Goal: Task Accomplishment & Management: Manage account settings

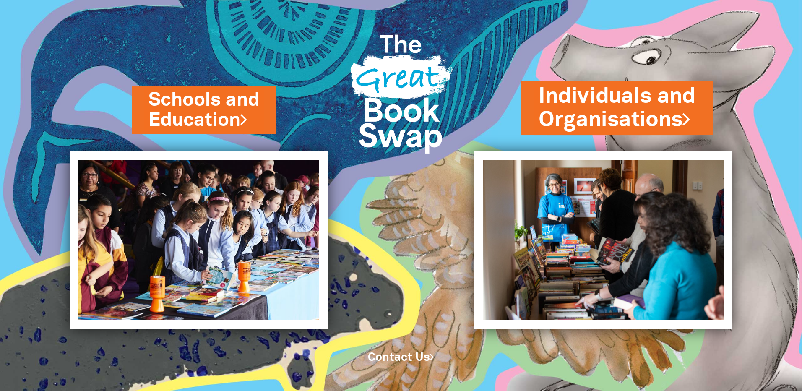
click at [586, 119] on link "Individuals and Organisations" at bounding box center [617, 108] width 157 height 53
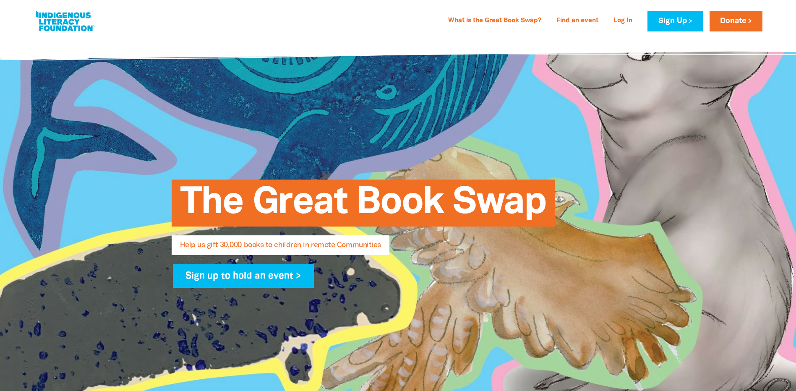
select select "AU"
type input "kate.lochlin@myli.org.au"
click at [626, 24] on link "Log In" at bounding box center [622, 20] width 29 height 13
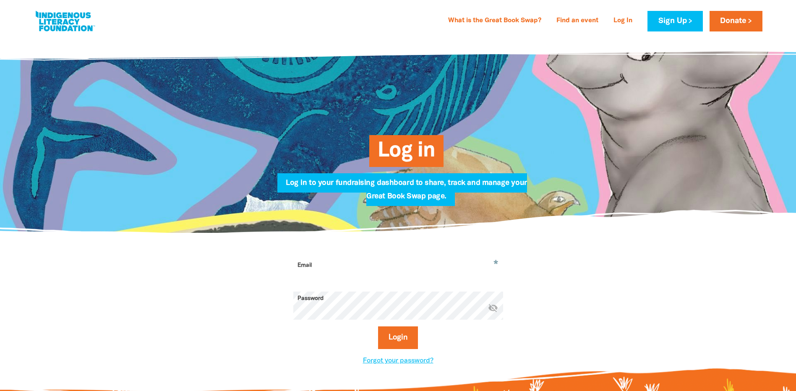
type input "kate.lochlin@myli.org.au"
click at [395, 338] on button "Login" at bounding box center [398, 337] width 40 height 23
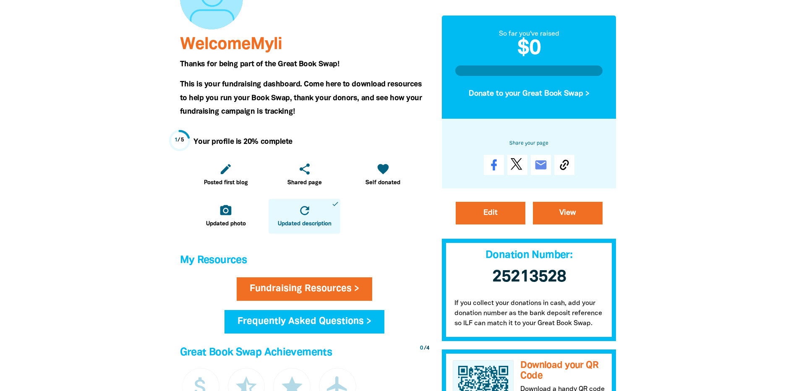
scroll to position [126, 0]
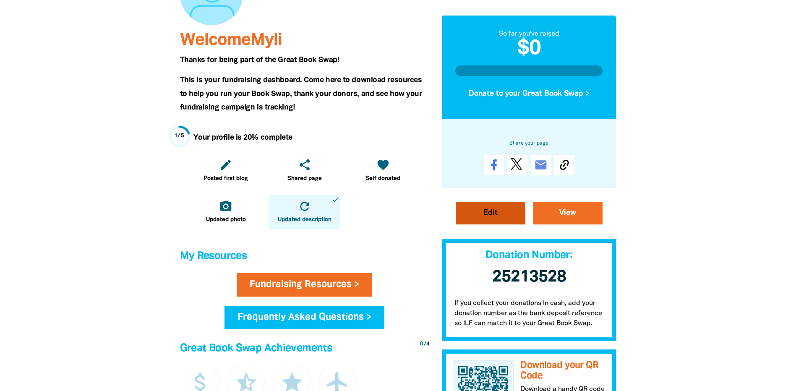
click at [473, 222] on link "Edit" at bounding box center [491, 213] width 70 height 23
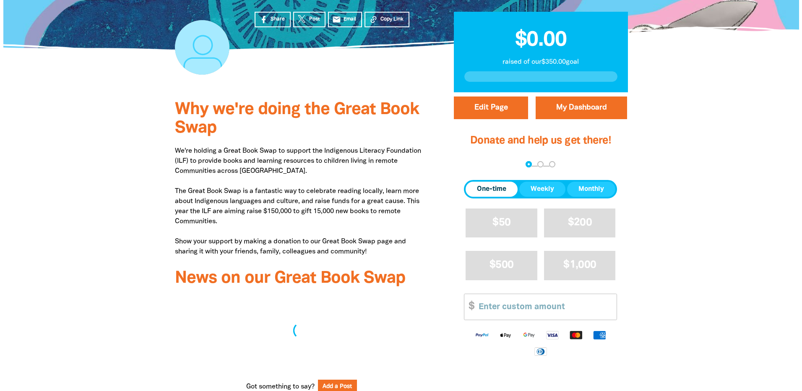
scroll to position [210, 0]
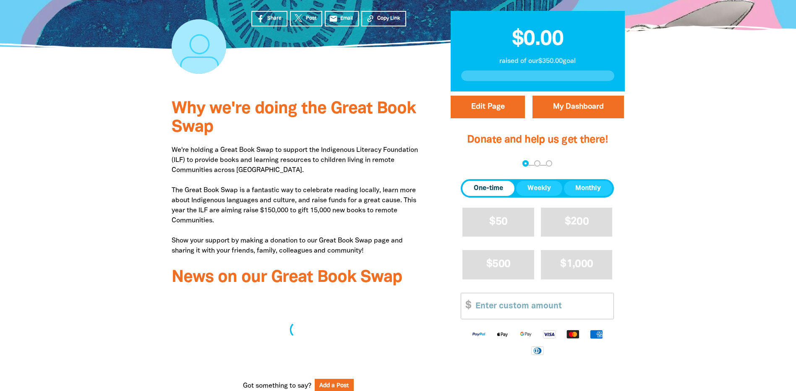
select select "Yes"
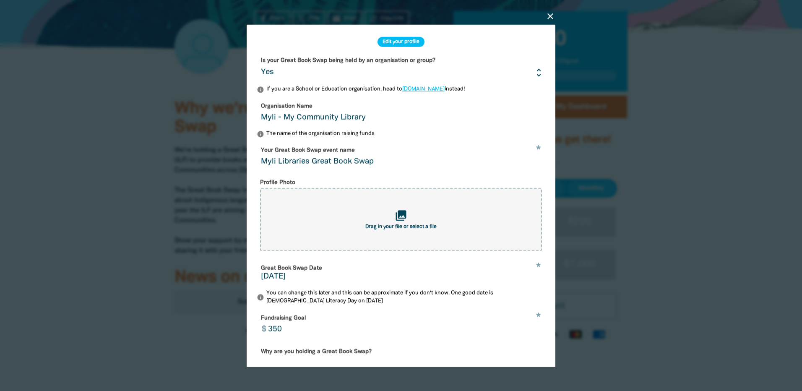
scroll to position [42, 0]
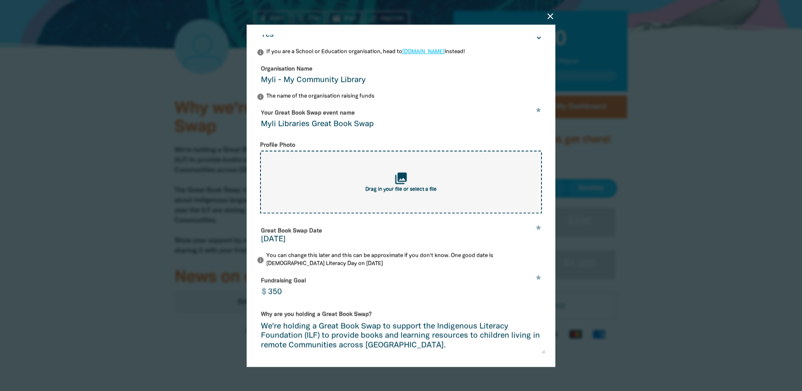
click at [460, 204] on div "collections Drag in your file or select a file" at bounding box center [401, 181] width 282 height 63
type input "C:\fakepath\Great Book Swap - header .png"
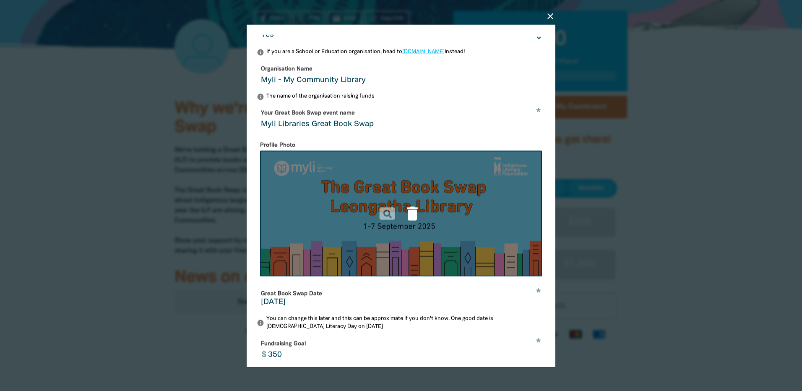
click at [407, 216] on icon "delete" at bounding box center [412, 213] width 18 height 18
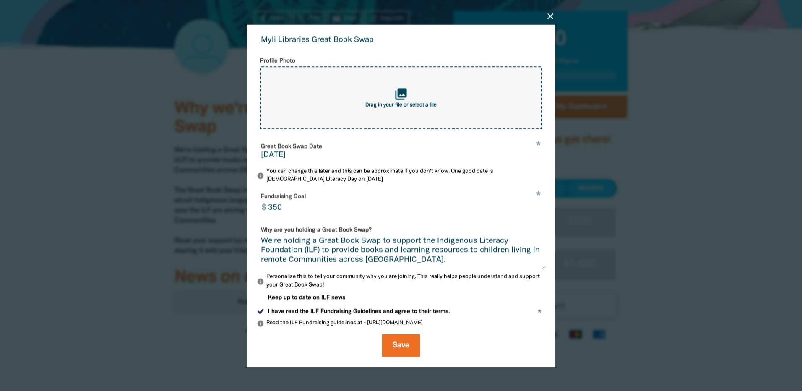
scroll to position [0, 0]
click at [301, 255] on textarea "We're holding a Great Book Swap to support the Indigenous Literacy Foundation (…" at bounding box center [401, 252] width 289 height 31
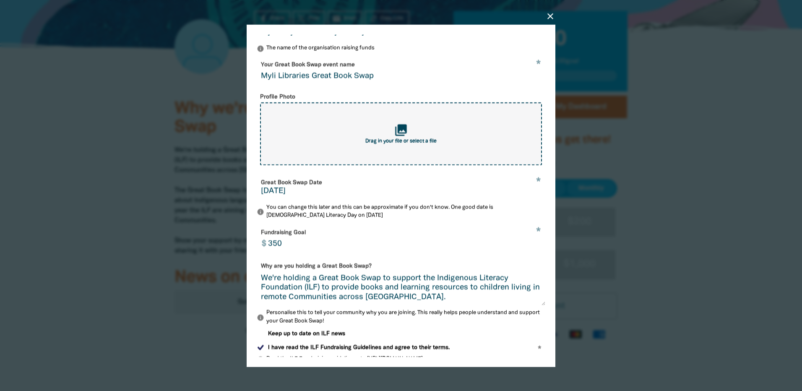
drag, startPoint x: 261, startPoint y: 242, endPoint x: 342, endPoint y: 248, distance: 81.2
click at [342, 248] on form "Is your Great Book Swap being held by an organisation or group? Yes No info If …" at bounding box center [401, 180] width 289 height 425
click at [263, 286] on textarea "We're holding a Great Book Swap to support the Indigenous Literacy Foundation (…" at bounding box center [401, 288] width 289 height 31
paste textarea "At Myli, we’re passionate about literacy, literature and lifelong learning. We …"
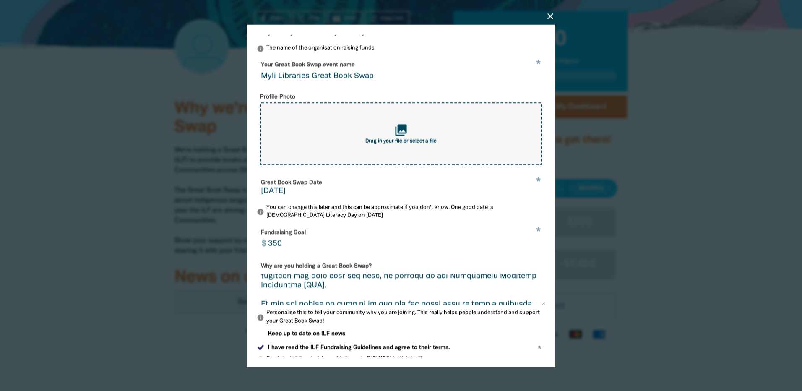
scroll to position [110, 0]
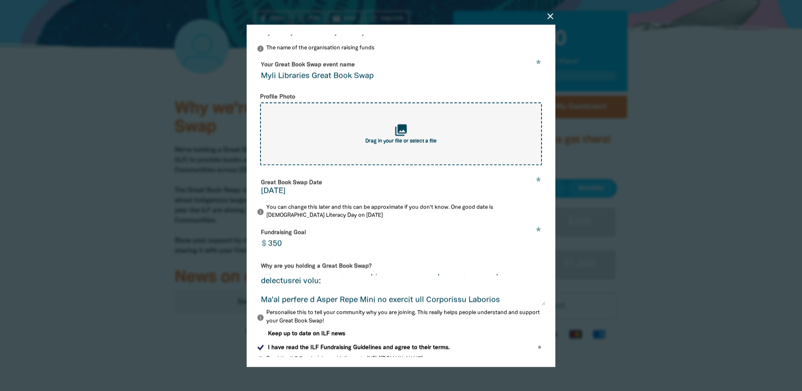
click at [328, 288] on textarea "Why are you holding a Great Book Swap?" at bounding box center [401, 288] width 289 height 31
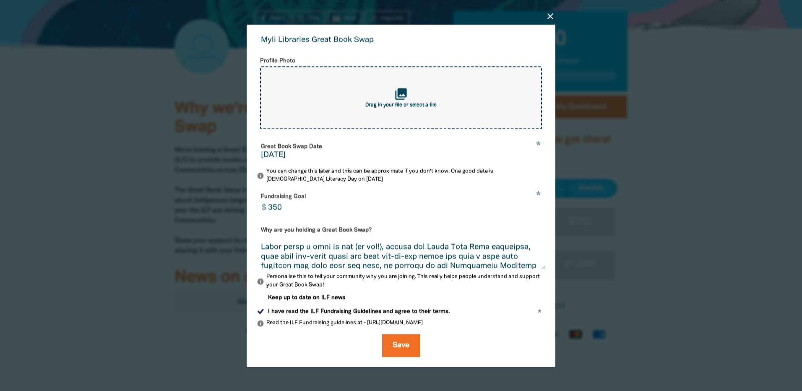
scroll to position [0, 0]
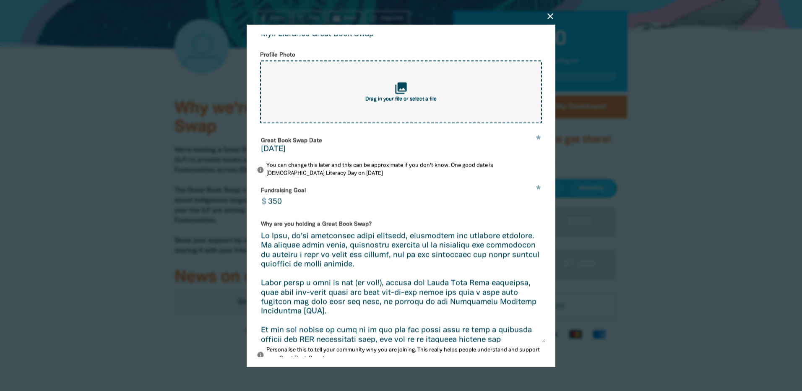
drag, startPoint x: 537, startPoint y: 268, endPoint x: 549, endPoint y: 347, distance: 80.2
click at [549, 347] on div "close Edit your profile Is your Great Book Swap being held by an organisation o…" at bounding box center [401, 195] width 309 height 342
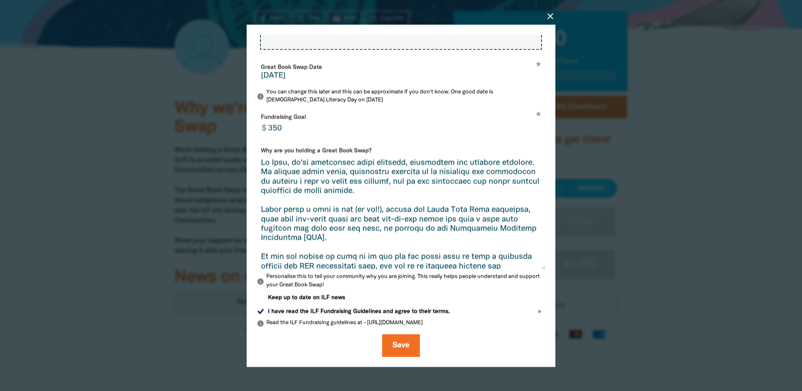
scroll to position [212, 0]
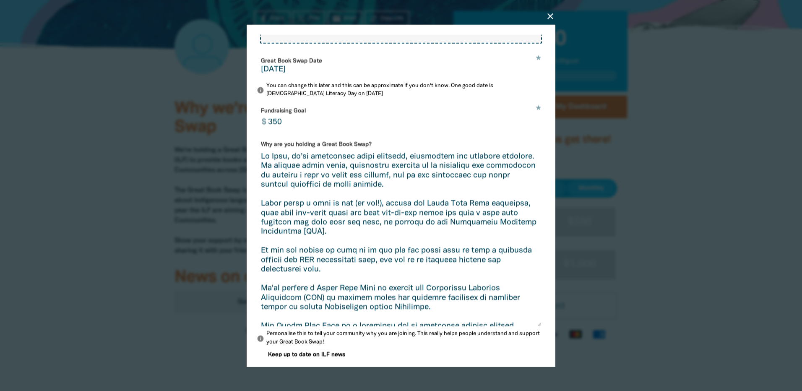
drag, startPoint x: 534, startPoint y: 265, endPoint x: 536, endPoint y: 328, distance: 63.4
click at [536, 326] on textarea "Why are you holding a Great Book Swap?" at bounding box center [399, 239] width 284 height 174
click at [259, 213] on textarea "Why are you holding a Great Book Swap?" at bounding box center [399, 239] width 284 height 174
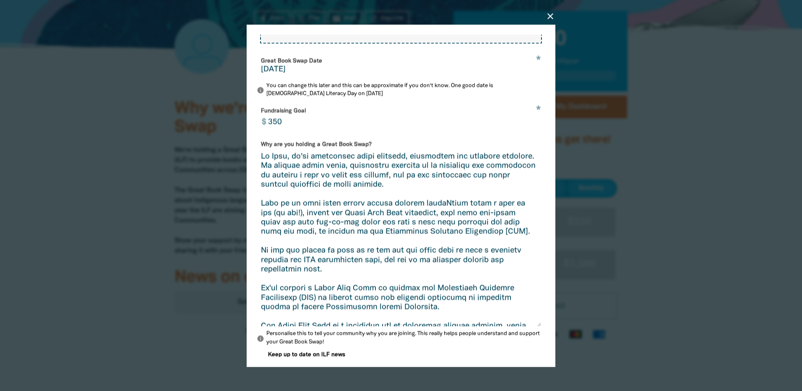
click at [389, 212] on textarea "Why are you holding a Great Book Swap?" at bounding box center [399, 239] width 284 height 174
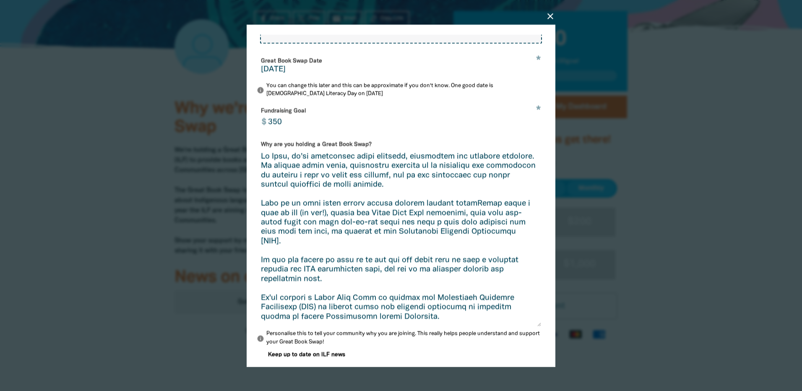
click at [388, 212] on textarea "Why are you holding a Great Book Swap?" at bounding box center [399, 239] width 284 height 174
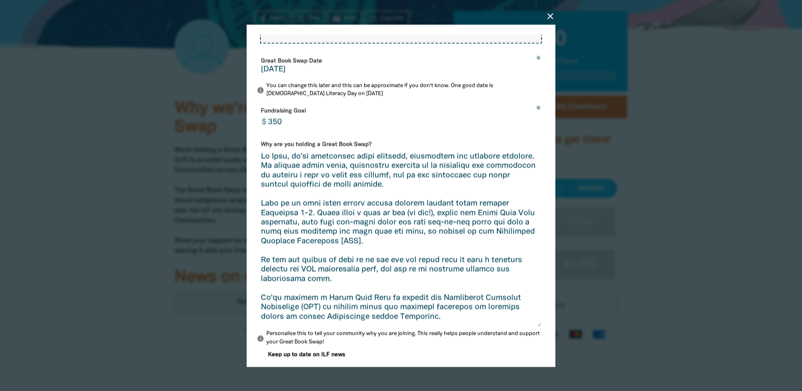
drag, startPoint x: 365, startPoint y: 211, endPoint x: 469, endPoint y: 211, distance: 104.0
click at [469, 211] on textarea "Why are you holding a Great Book Swap?" at bounding box center [399, 239] width 284 height 174
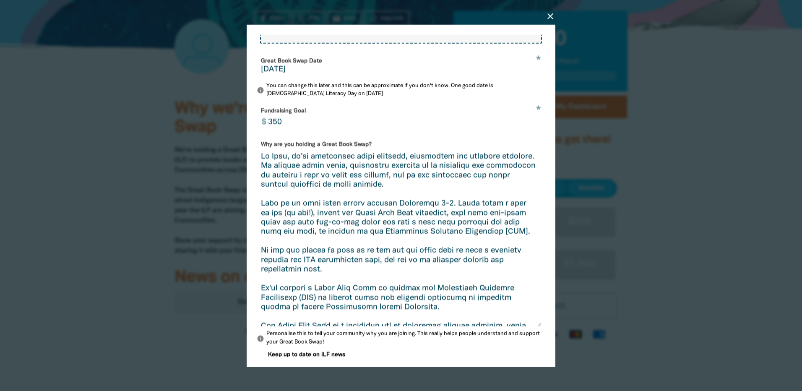
click at [451, 212] on textarea "Why are you holding a Great Book Swap?" at bounding box center [399, 239] width 284 height 174
paste textarea "during regular opening hours"
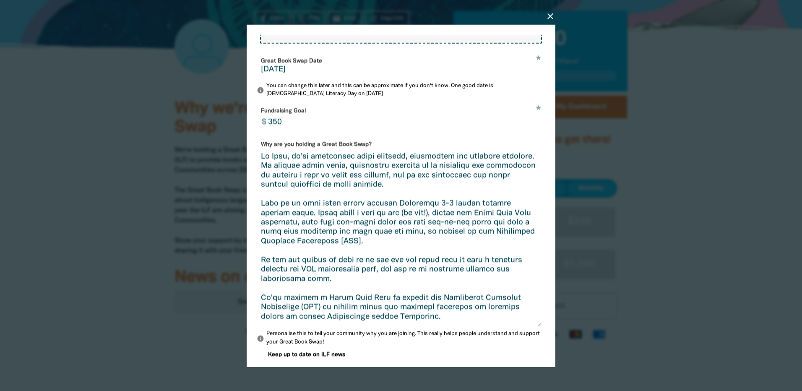
drag, startPoint x: 479, startPoint y: 212, endPoint x: 480, endPoint y: 208, distance: 4.8
click at [478, 212] on textarea "Why are you holding a Great Book Swap?" at bounding box center [399, 239] width 284 height 174
click at [313, 221] on textarea "Why are you holding a Great Book Swap?" at bounding box center [399, 239] width 284 height 174
click at [464, 240] on textarea "Why are you holding a Great Book Swap?" at bounding box center [399, 239] width 284 height 174
drag, startPoint x: 301, startPoint y: 249, endPoint x: 311, endPoint y: 245, distance: 10.9
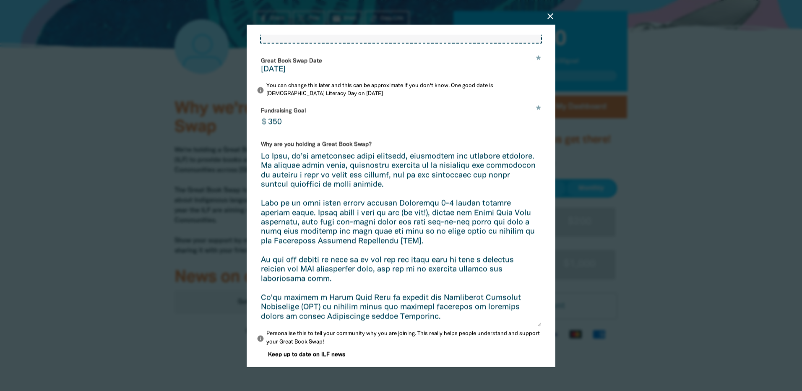
click at [310, 246] on textarea "Why are you holding a Great Book Swap?" at bounding box center [399, 239] width 284 height 174
click at [454, 209] on textarea "Why are you holding a Great Book Swap?" at bounding box center [399, 239] width 284 height 174
click at [478, 212] on textarea "Why are you holding a Great Book Swap?" at bounding box center [399, 239] width 284 height 174
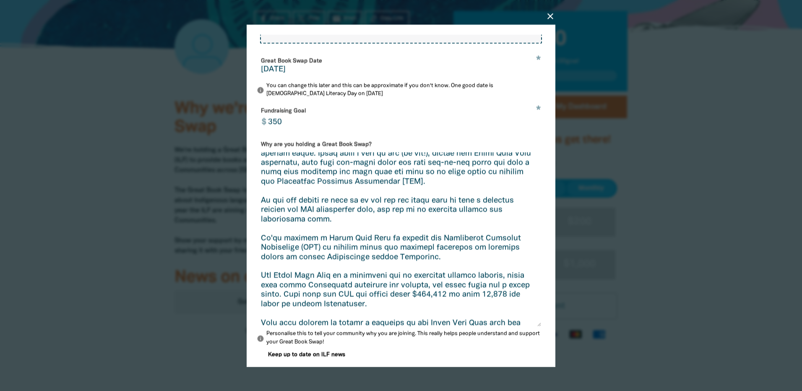
scroll to position [75, 0]
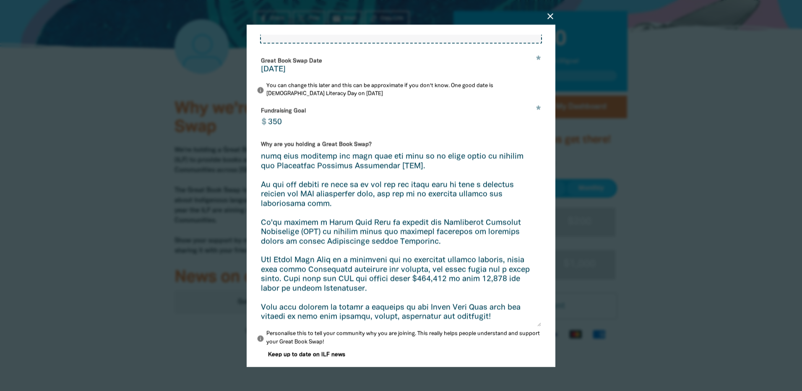
drag, startPoint x: 260, startPoint y: 227, endPoint x: 445, endPoint y: 252, distance: 186.6
click at [445, 252] on textarea "Why are you holding a Great Book Swap?" at bounding box center [399, 239] width 284 height 174
click at [335, 207] on textarea "Why are you holding a Great Book Swap?" at bounding box center [399, 239] width 284 height 174
drag, startPoint x: 261, startPoint y: 189, endPoint x: 333, endPoint y: 211, distance: 74.6
click at [333, 211] on textarea "Why are you holding a Great Book Swap?" at bounding box center [399, 239] width 284 height 174
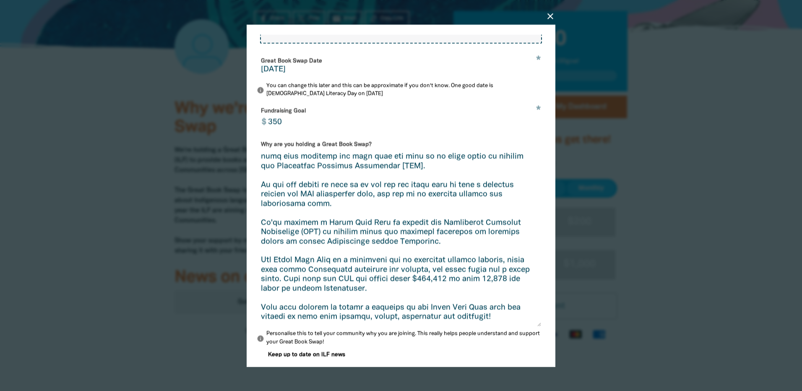
scroll to position [254, 0]
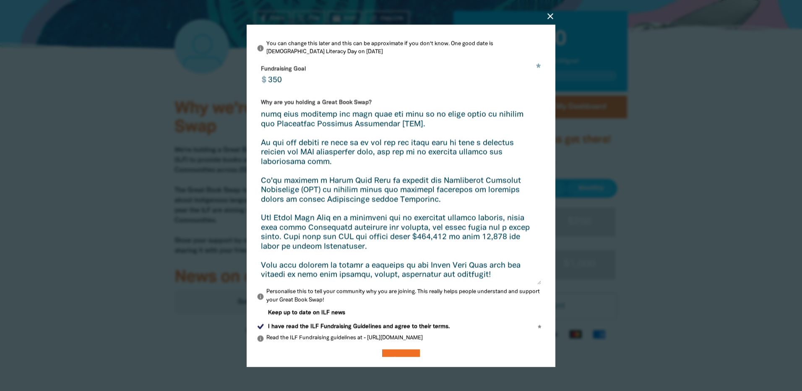
click at [331, 160] on textarea "Why are you holding a Great Book Swap?" at bounding box center [399, 197] width 284 height 174
click at [263, 149] on textarea "Why are you holding a Great Book Swap?" at bounding box center [399, 197] width 284 height 174
drag, startPoint x: 260, startPoint y: 150, endPoint x: 380, endPoint y: 160, distance: 119.9
click at [380, 160] on textarea "Why are you holding a Great Book Swap?" at bounding box center [399, 197] width 284 height 174
click at [262, 273] on textarea "Why are you holding a Great Book Swap?" at bounding box center [399, 197] width 284 height 174
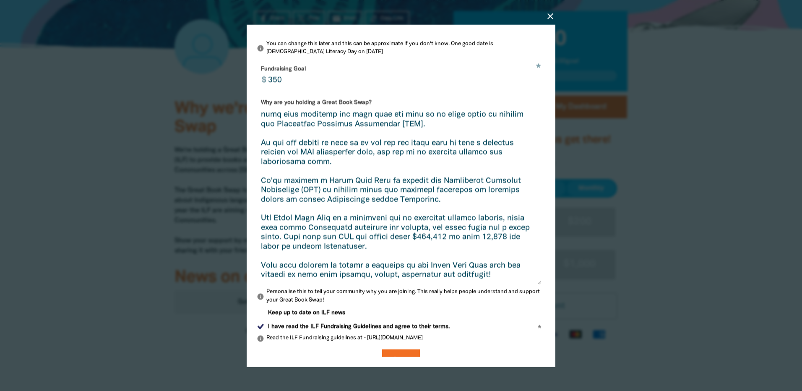
paste textarea "If you are unable to make it on the day but would like to make a donation towar…"
drag, startPoint x: 386, startPoint y: 283, endPoint x: 401, endPoint y: 272, distance: 19.0
click at [401, 272] on textarea "Why are you holding a Great Book Swap?" at bounding box center [399, 197] width 284 height 174
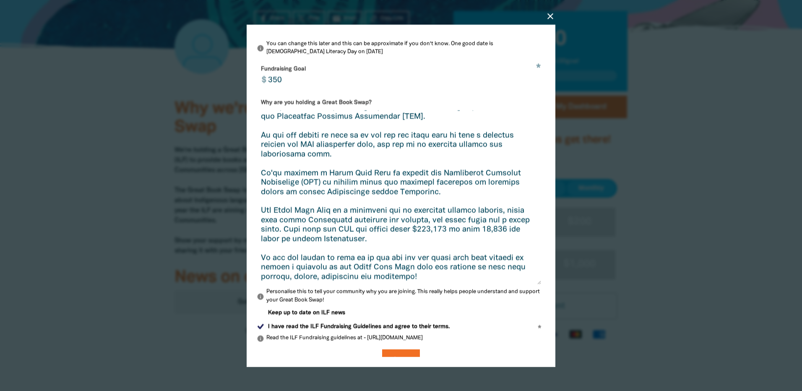
scroll to position [84, 0]
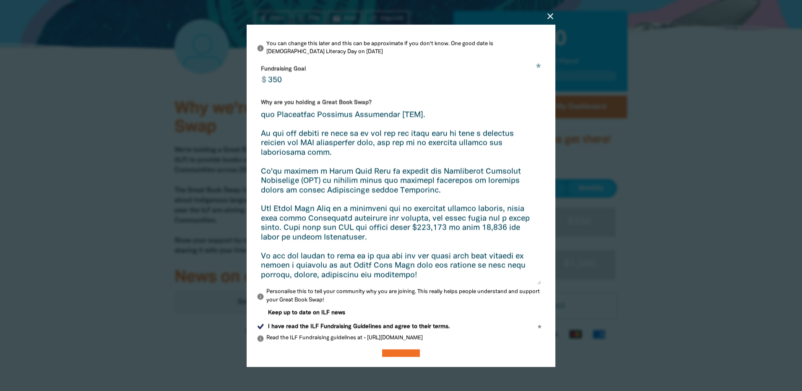
click at [425, 284] on textarea "Why are you holding a Great Book Swap?" at bounding box center [399, 197] width 284 height 174
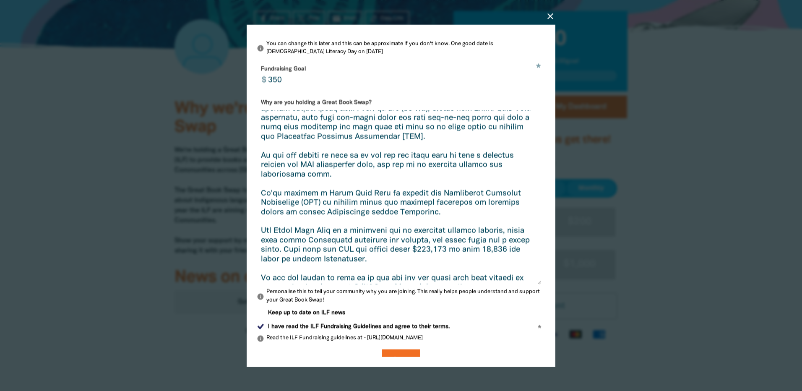
scroll to position [42, 0]
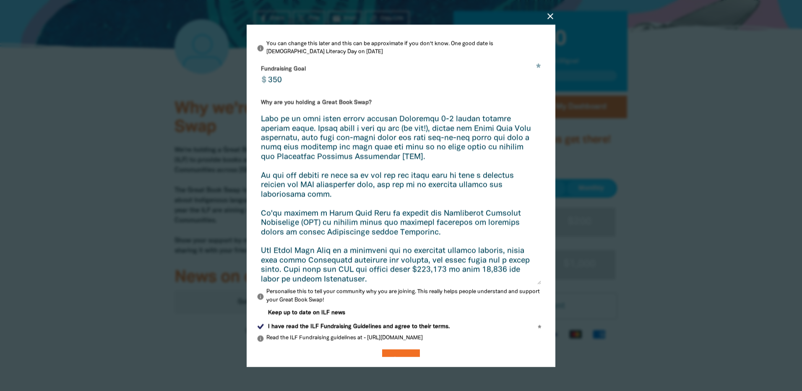
drag, startPoint x: 341, startPoint y: 202, endPoint x: 257, endPoint y: 181, distance: 86.5
click at [257, 181] on textarea "Why are you holding a Great Book Swap?" at bounding box center [399, 197] width 284 height 174
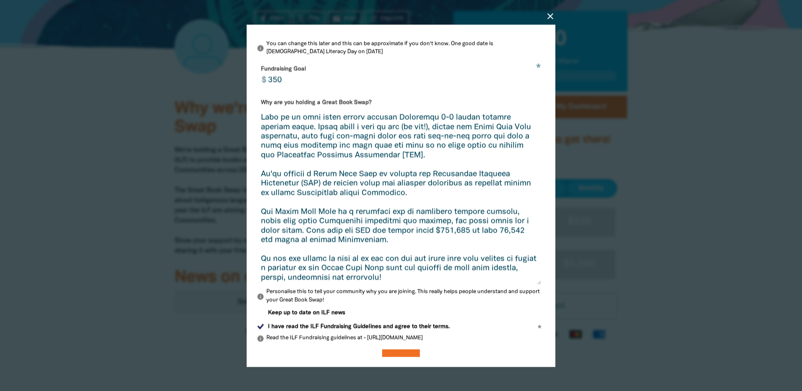
scroll to position [47, 0]
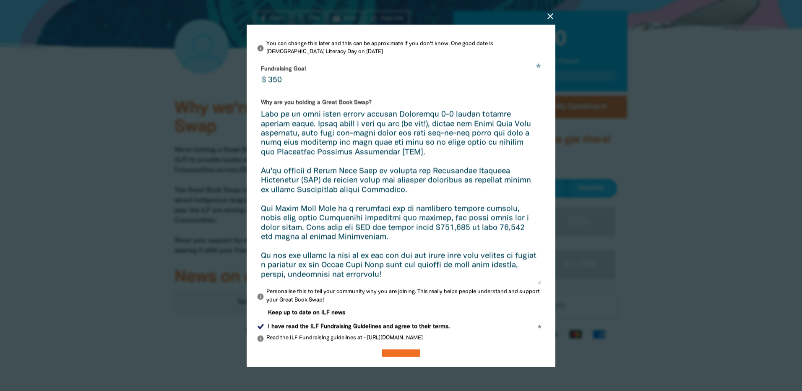
click at [261, 265] on textarea "Why are you holding a Great Book Swap?" at bounding box center [399, 197] width 284 height 174
drag, startPoint x: 401, startPoint y: 262, endPoint x: 364, endPoint y: 266, distance: 38.0
click at [364, 266] on textarea "Why are you holding a Great Book Swap?" at bounding box center [399, 197] width 284 height 174
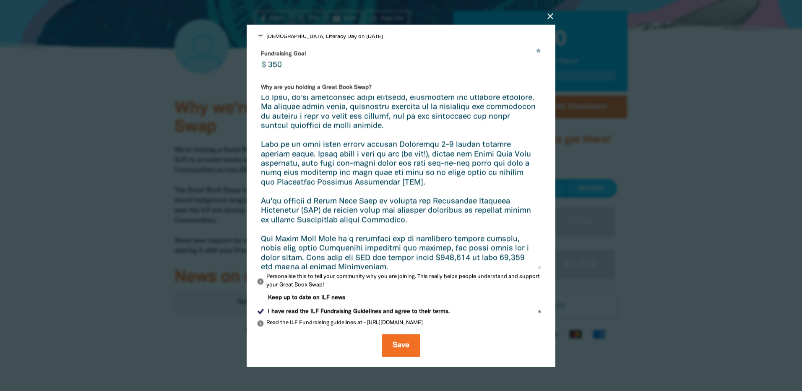
scroll to position [0, 0]
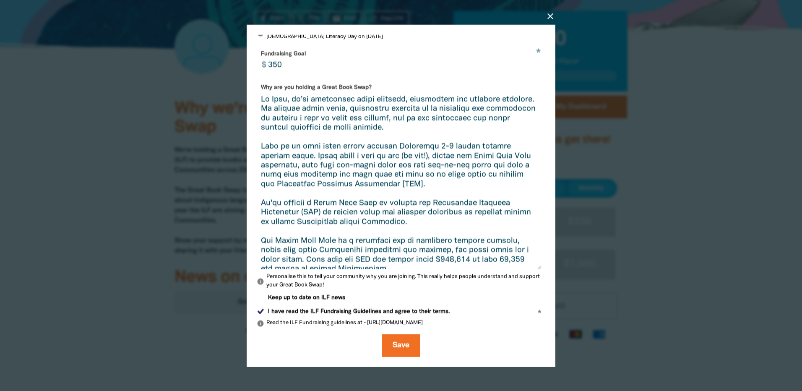
type textarea "At Myli, we’re passionate about literacy, literature and lifelong learning. We …"
type input "500"
click at [478, 139] on textarea "Why are you holding a Great Book Swap?" at bounding box center [399, 182] width 284 height 174
drag, startPoint x: 263, startPoint y: 201, endPoint x: 427, endPoint y: 201, distance: 164.0
click at [427, 201] on textarea "Why are you holding a Great Book Swap?" at bounding box center [399, 182] width 284 height 174
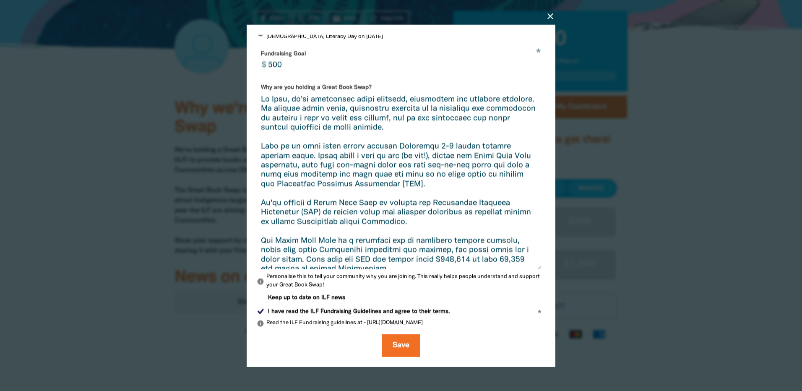
click at [441, 222] on textarea "Why are you holding a Great Book Swap?" at bounding box center [399, 182] width 284 height 174
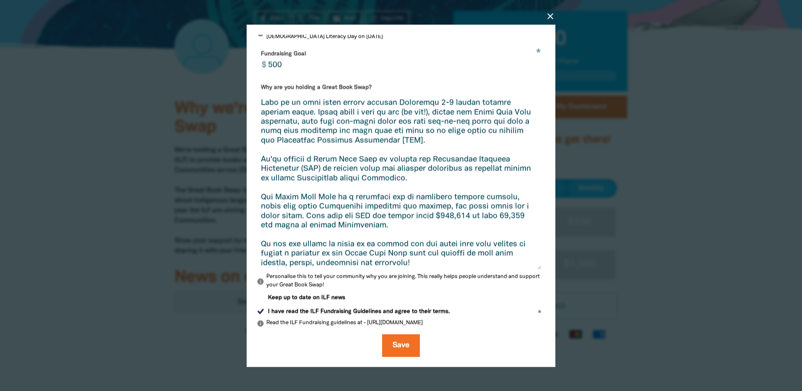
scroll to position [47, 0]
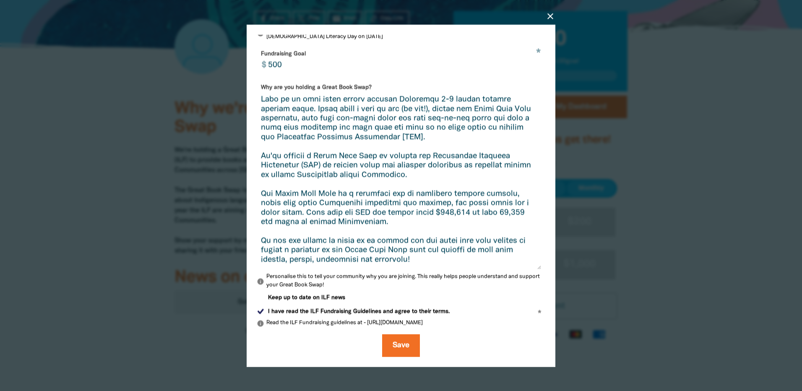
drag, startPoint x: 267, startPoint y: 106, endPoint x: 419, endPoint y: 260, distance: 216.5
click at [419, 260] on textarea "Why are you holding a Great Book Swap?" at bounding box center [399, 182] width 284 height 174
click at [387, 222] on textarea "Why are you holding a Great Book Swap?" at bounding box center [399, 182] width 284 height 174
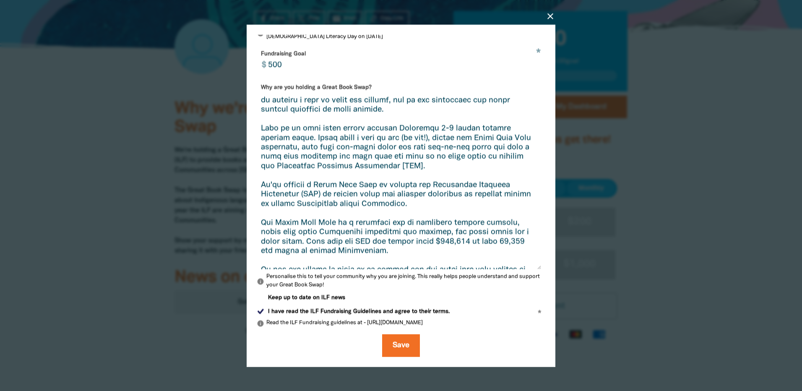
scroll to position [5, 0]
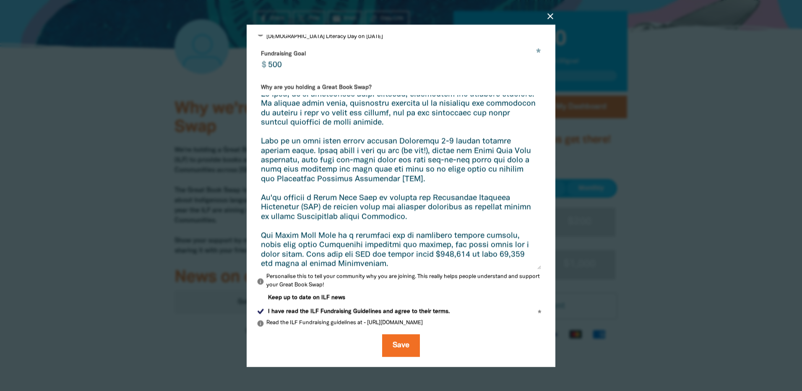
drag, startPoint x: 263, startPoint y: 141, endPoint x: 473, endPoint y: 179, distance: 213.6
click at [473, 179] on textarea "Why are you holding a Great Book Swap?" at bounding box center [399, 182] width 284 height 174
paste textarea "–7, during regular opening hours, for our Great Book Swap! Bring along a book o…"
click at [500, 172] on textarea "Why are you holding a Great Book Swap?" at bounding box center [399, 182] width 284 height 174
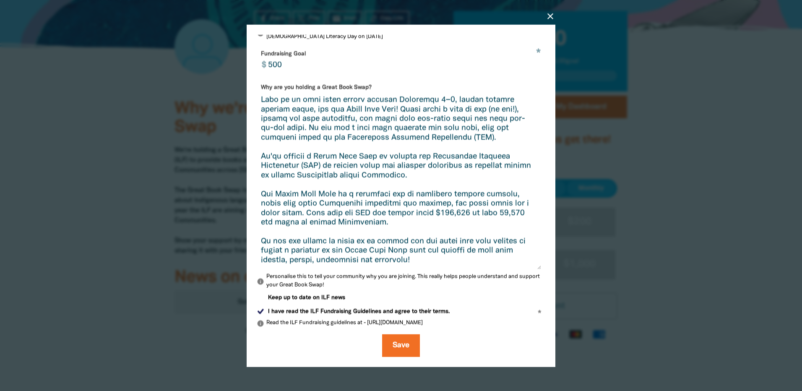
scroll to position [47, 0]
click at [307, 199] on textarea "Why are you holding a Great Book Swap?" at bounding box center [399, 182] width 284 height 174
drag, startPoint x: 261, startPoint y: 155, endPoint x: 439, endPoint y: 184, distance: 180.6
click at [439, 184] on textarea "Why are you holding a Great Book Swap?" at bounding box center [399, 182] width 284 height 174
paste textarea "proud to support the ILF in their mission to provide books and learning resourc…"
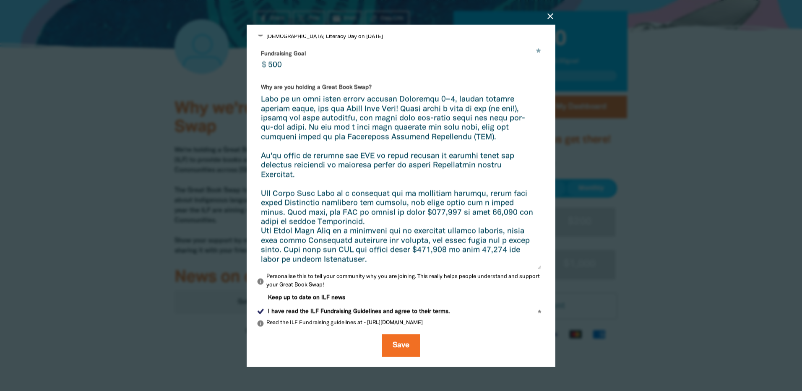
drag, startPoint x: 391, startPoint y: 216, endPoint x: 262, endPoint y: 191, distance: 131.2
click at [262, 191] on textarea "Why are you holding a Great Book Swap?" at bounding box center [399, 182] width 284 height 174
click at [341, 217] on textarea "Why are you holding a Great Book Swap?" at bounding box center [399, 182] width 284 height 174
drag, startPoint x: 366, startPoint y: 218, endPoint x: 260, endPoint y: 195, distance: 108.1
click at [260, 195] on textarea "Why are you holding a Great Book Swap?" at bounding box center [399, 182] width 284 height 174
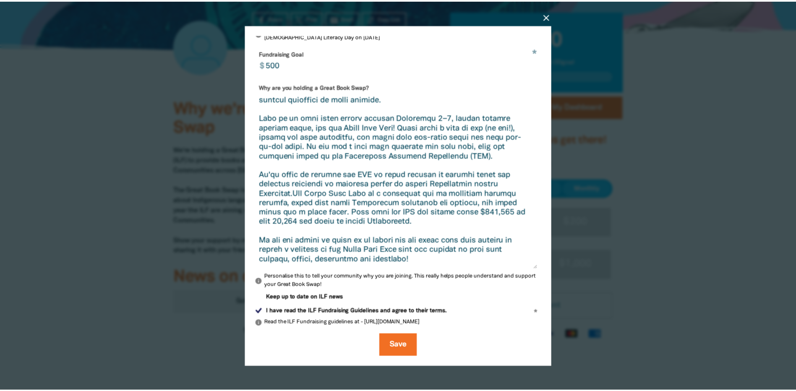
scroll to position [28, 0]
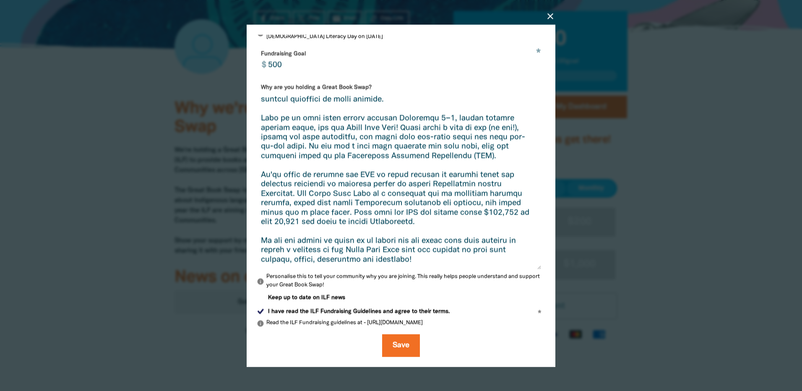
type textarea "At Myli, we’re passionate about literacy, literature and lifelong learning. We …"
click at [395, 344] on button "Save" at bounding box center [401, 345] width 38 height 23
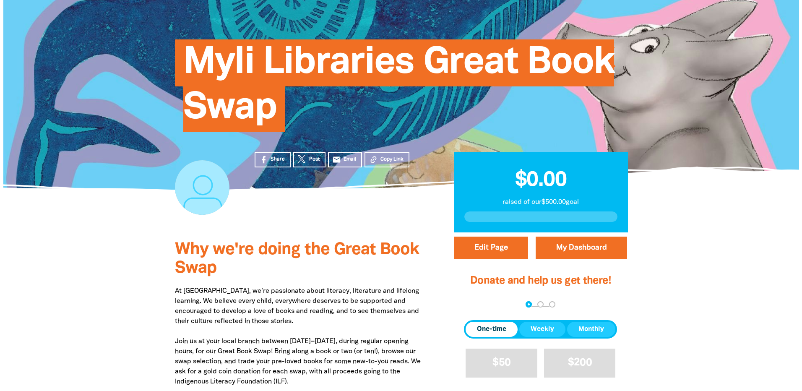
scroll to position [84, 0]
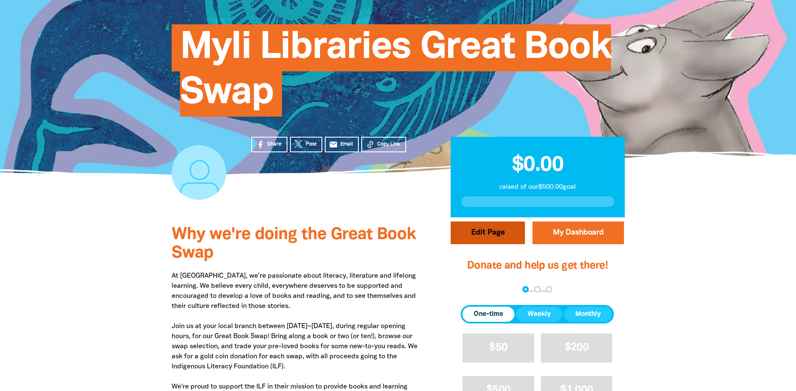
click at [519, 234] on button "Edit Page" at bounding box center [488, 232] width 74 height 23
select select "Yes"
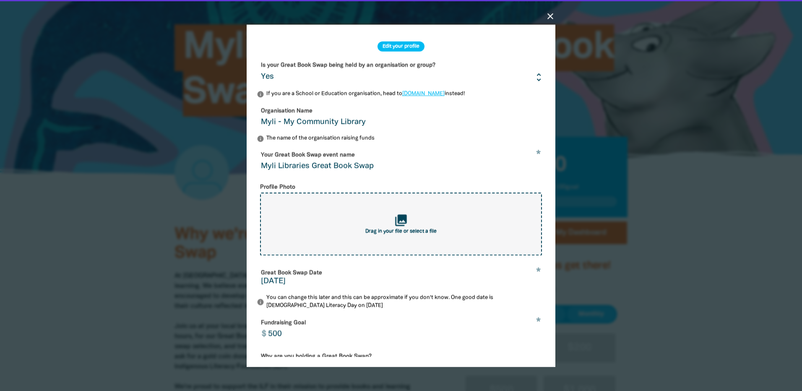
click at [363, 228] on div "collections Drag in your file or select a file" at bounding box center [401, 223] width 282 height 63
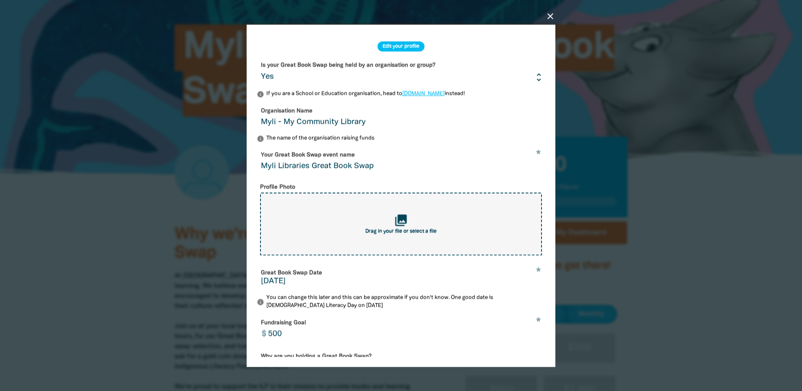
type input "C:\fakepath\Great Book Swap ILF Profile.png"
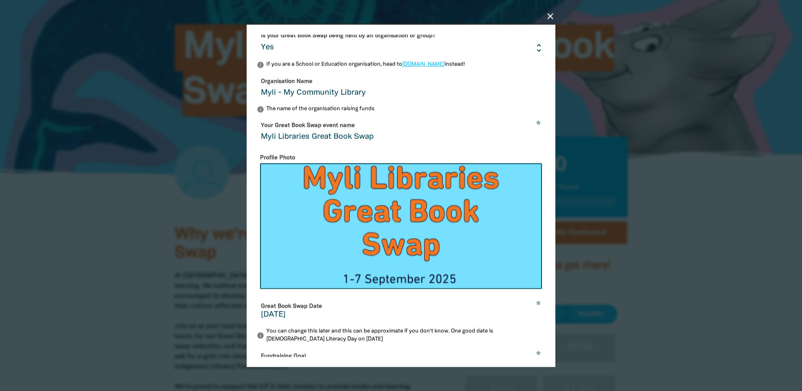
scroll to position [42, 0]
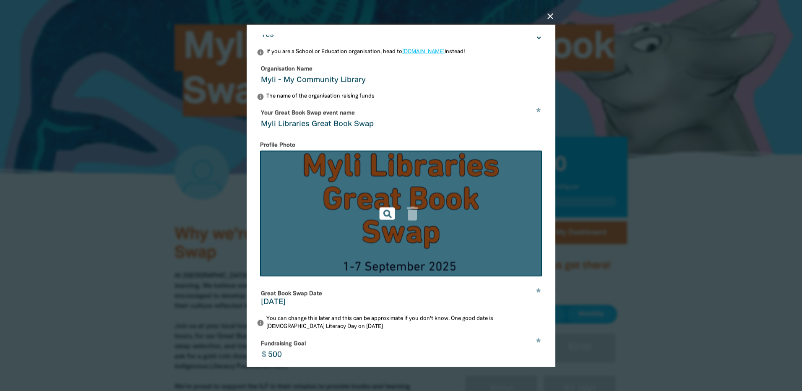
click at [382, 216] on icon "pageview" at bounding box center [387, 213] width 18 height 18
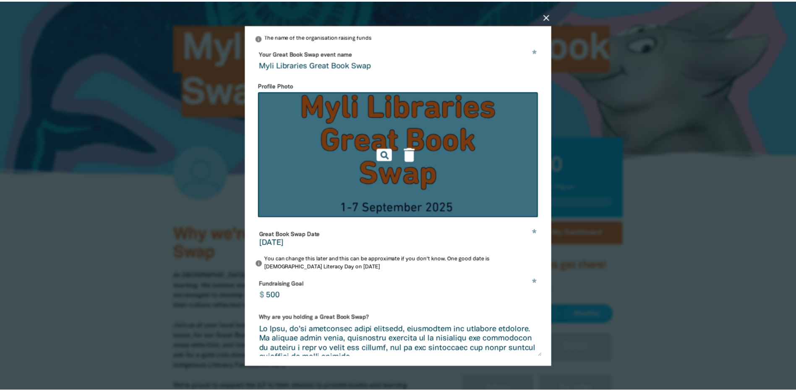
scroll to position [195, 0]
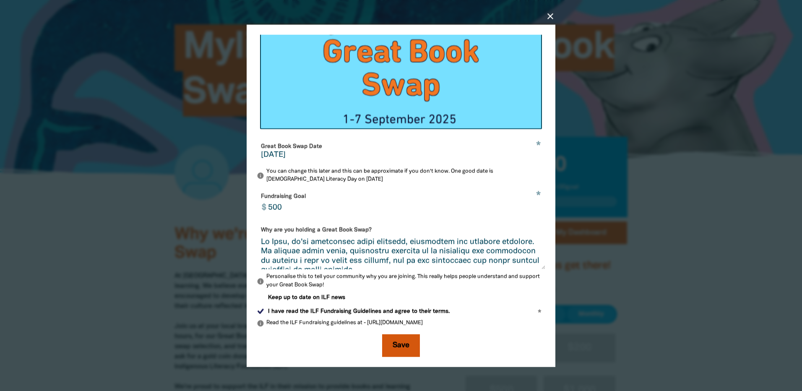
click at [403, 349] on button "Save" at bounding box center [401, 345] width 38 height 23
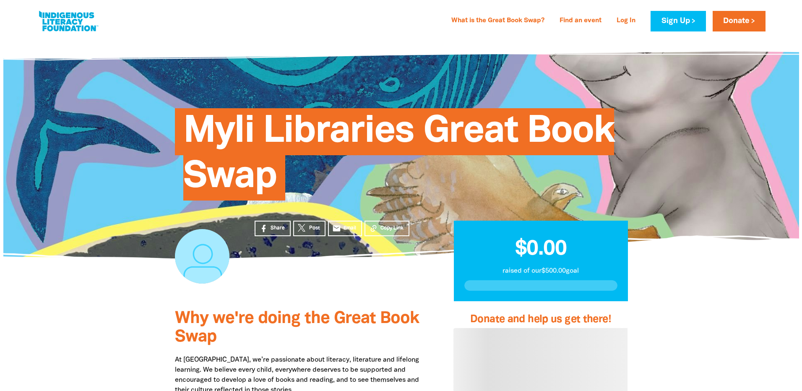
scroll to position [84, 0]
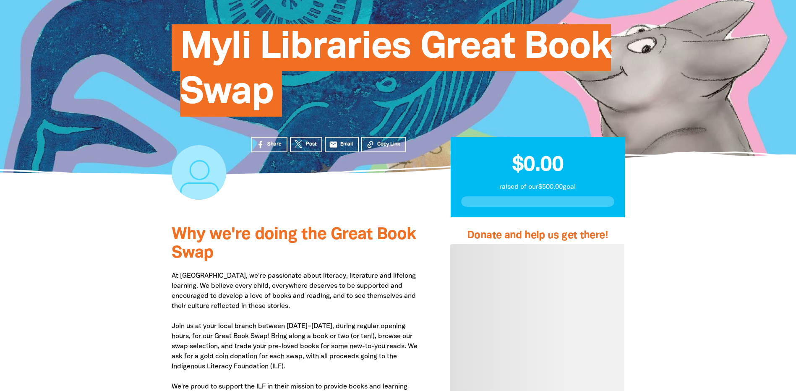
select select "Yes"
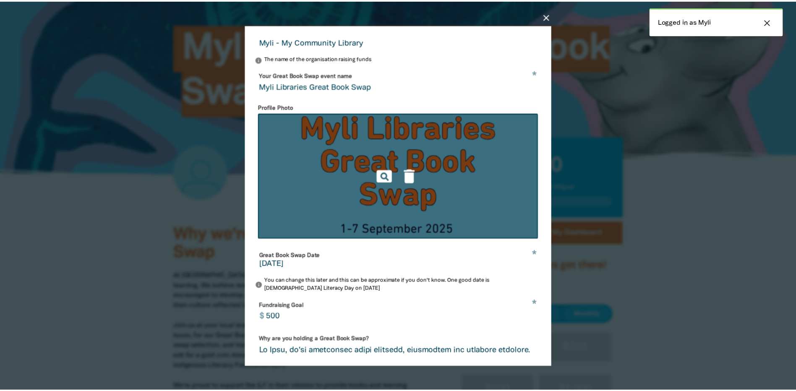
scroll to position [195, 0]
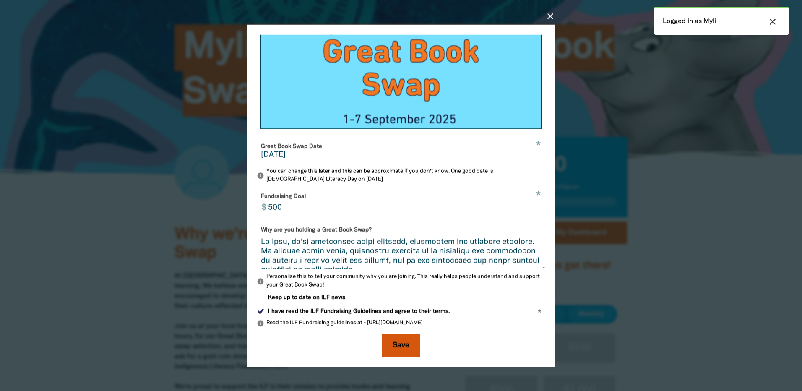
click at [389, 347] on button "Save" at bounding box center [401, 345] width 38 height 23
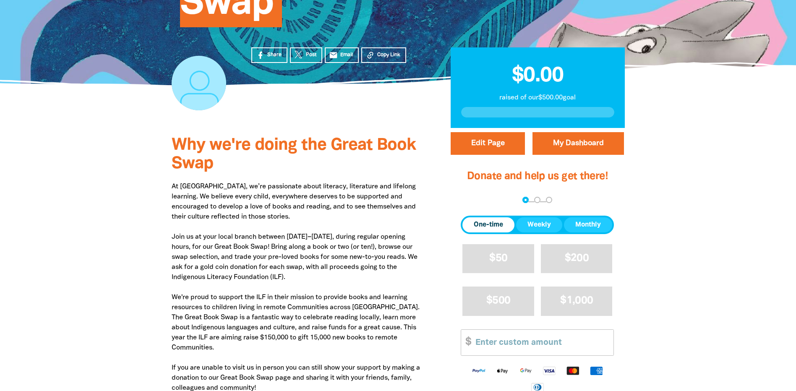
scroll to position [84, 0]
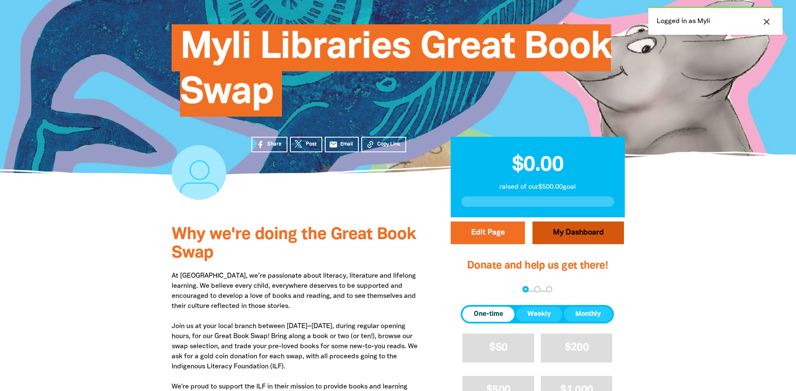
click at [542, 239] on link "My Dashboard" at bounding box center [577, 232] width 91 height 23
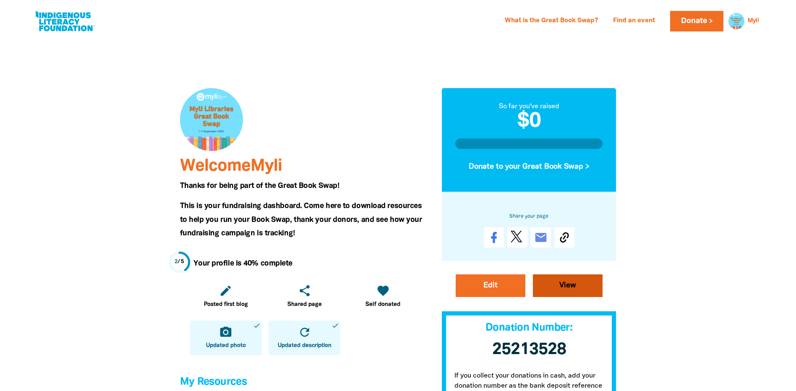
click at [568, 291] on link "View" at bounding box center [568, 285] width 70 height 23
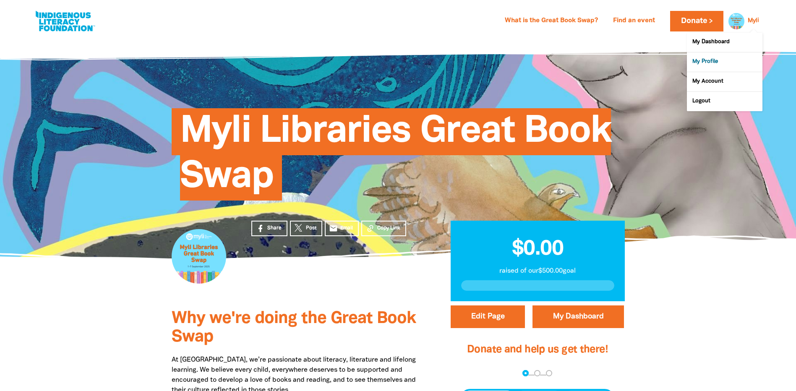
click at [729, 60] on link "My Profile" at bounding box center [725, 61] width 76 height 19
click at [714, 86] on link "My Account" at bounding box center [725, 81] width 76 height 19
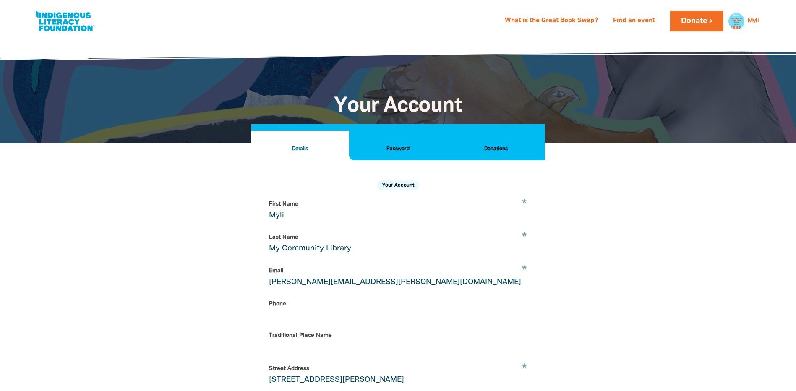
select select "AU"
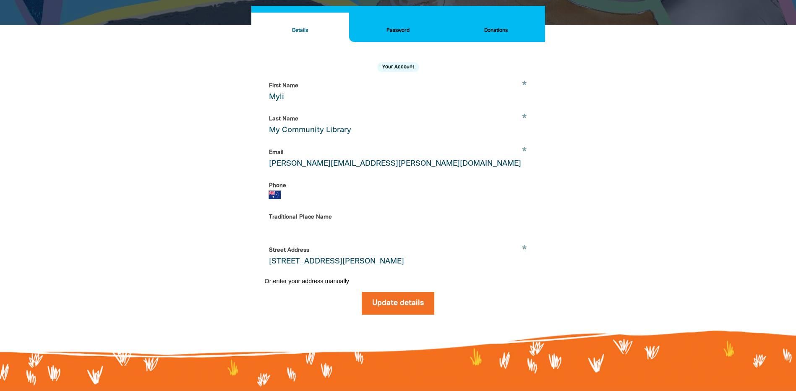
scroll to position [76, 0]
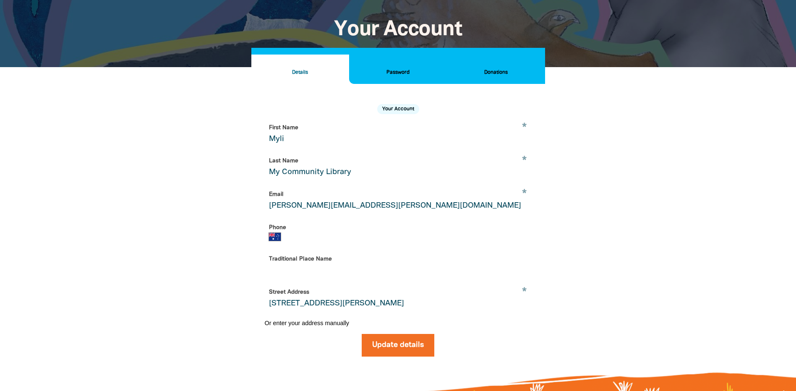
click at [406, 74] on h2 "Password" at bounding box center [398, 72] width 84 height 9
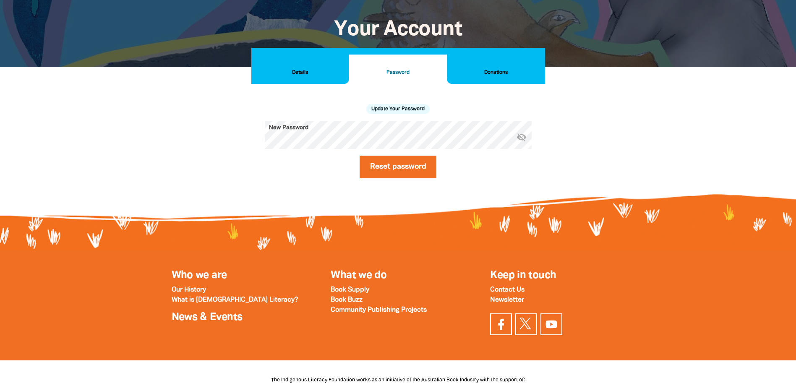
click at [294, 73] on h2 "Details" at bounding box center [300, 72] width 84 height 9
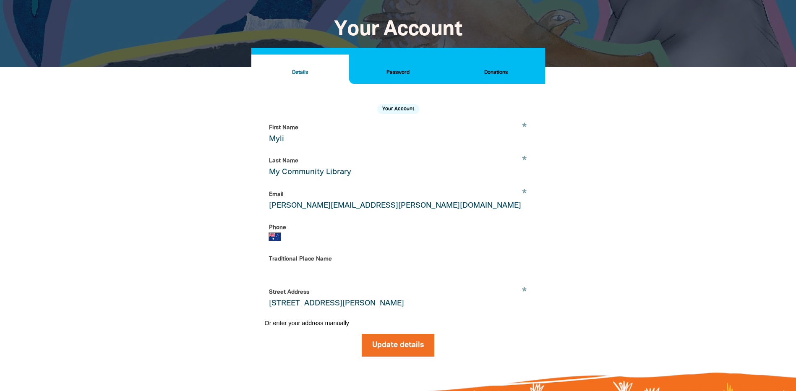
drag, startPoint x: 273, startPoint y: 128, endPoint x: 346, endPoint y: 203, distance: 104.7
click at [346, 203] on form "* First Name Myli * Last Name My Community Library * Email kate.lochlin@myli.or…" at bounding box center [398, 239] width 267 height 236
click at [328, 208] on input "[PERSON_NAME][EMAIL_ADDRESS][PERSON_NAME][DOMAIN_NAME]" at bounding box center [398, 200] width 267 height 26
click at [360, 209] on input "[PERSON_NAME][EMAIL_ADDRESS][PERSON_NAME][DOMAIN_NAME]" at bounding box center [398, 200] width 267 height 26
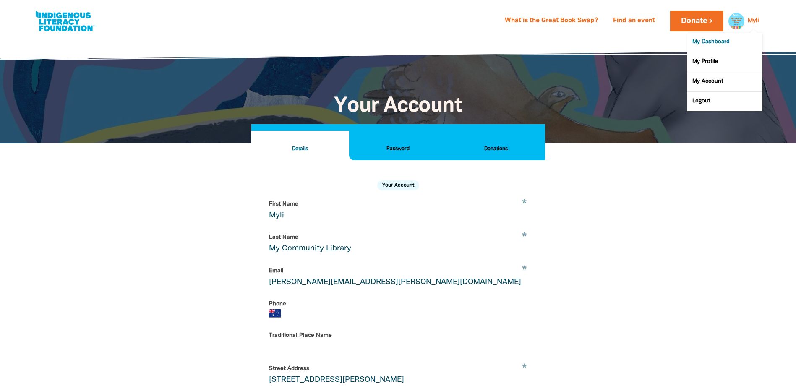
click at [739, 41] on link "My Dashboard" at bounding box center [725, 42] width 76 height 19
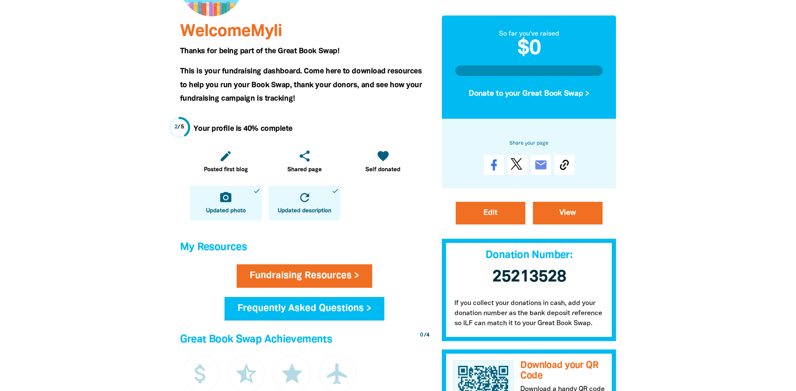
scroll to position [168, 0]
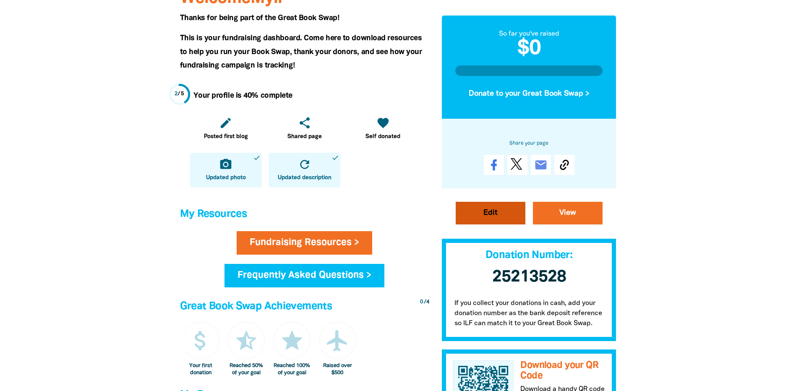
click at [502, 209] on link "Edit" at bounding box center [491, 213] width 70 height 23
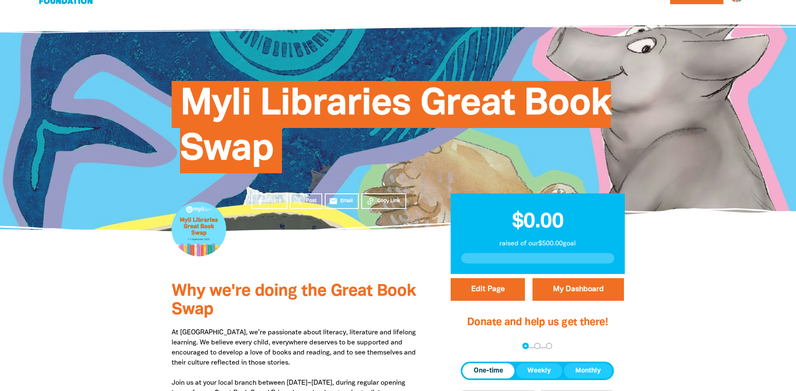
select select "Yes"
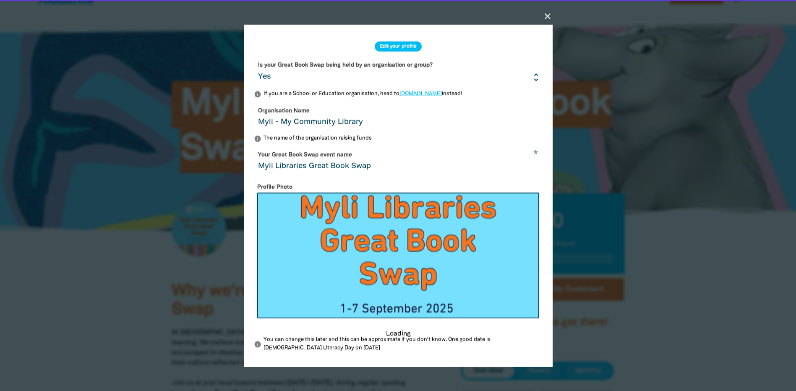
scroll to position [42, 0]
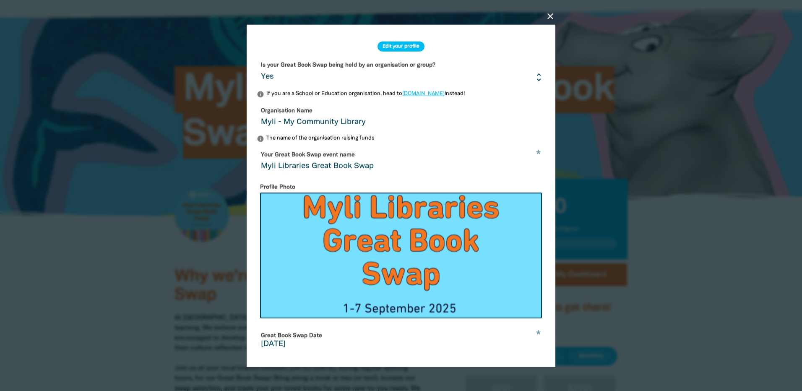
click at [548, 14] on icon "close" at bounding box center [550, 16] width 10 height 10
drag, startPoint x: 552, startPoint y: 15, endPoint x: 448, endPoint y: 34, distance: 106.1
click at [551, 14] on icon "close" at bounding box center [550, 16] width 10 height 10
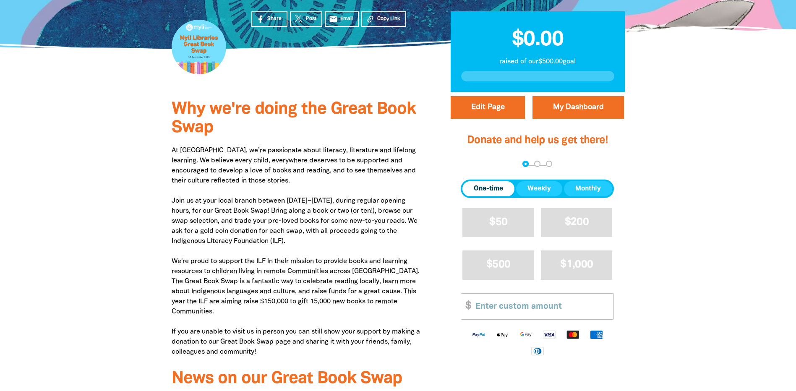
scroll to position [252, 0]
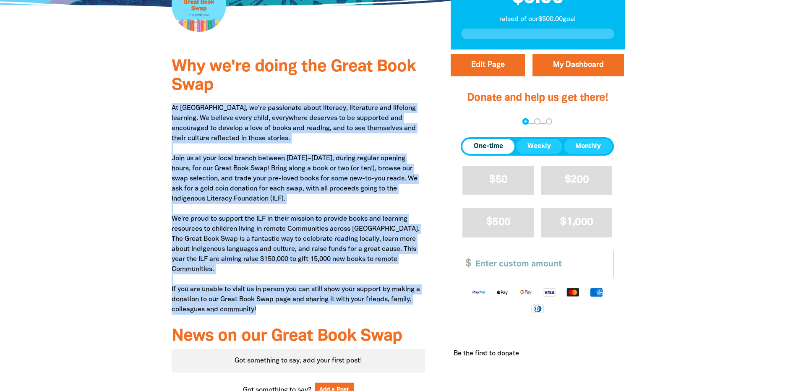
drag, startPoint x: 172, startPoint y: 107, endPoint x: 422, endPoint y: 308, distance: 320.4
click at [422, 308] on p "At Myli, we’re passionate about literacy, literature and lifelong learning. We …" at bounding box center [299, 208] width 254 height 211
copy p "At Myli, we’re passionate about literacy, literature and lifelong learning. We …"
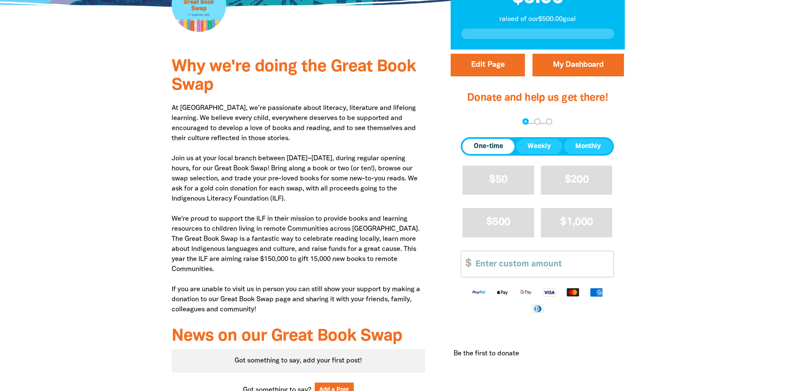
click at [695, 95] on div at bounding box center [398, 229] width 796 height 360
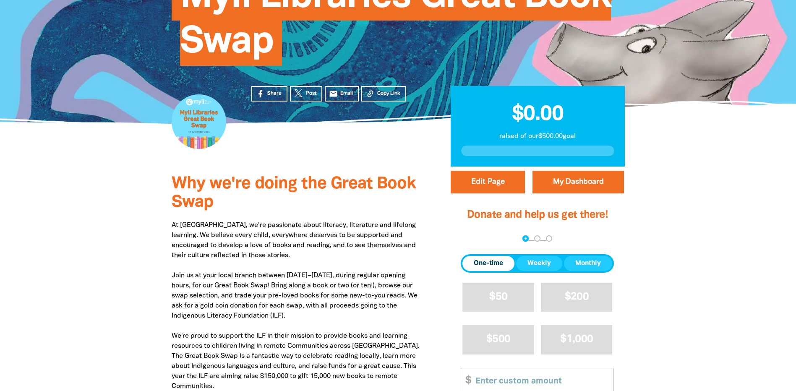
scroll to position [0, 0]
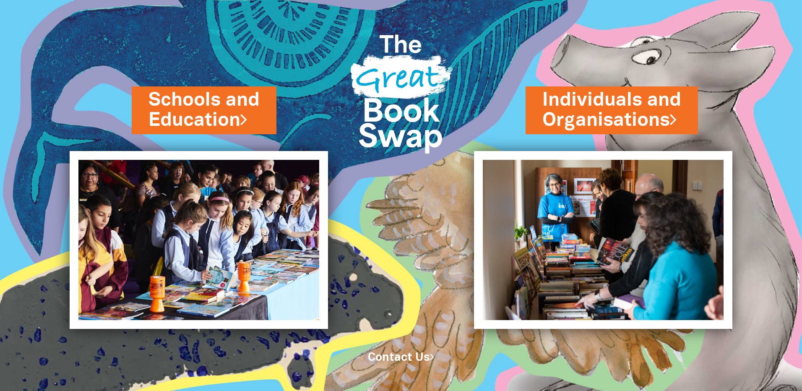
click at [410, 128] on img at bounding box center [401, 90] width 121 height 161
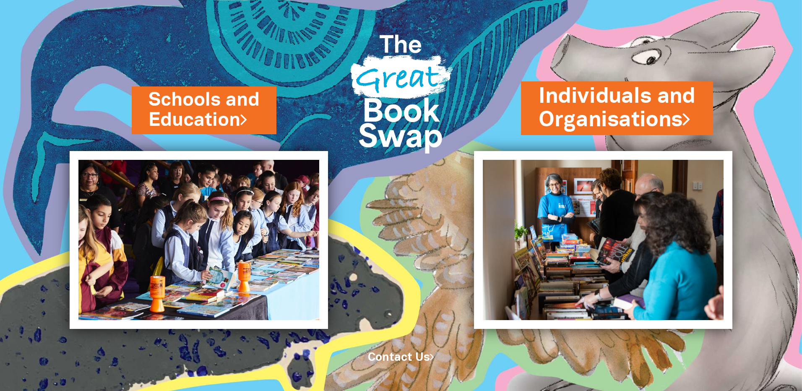
click at [630, 95] on link "Individuals and Organisations" at bounding box center [617, 108] width 157 height 53
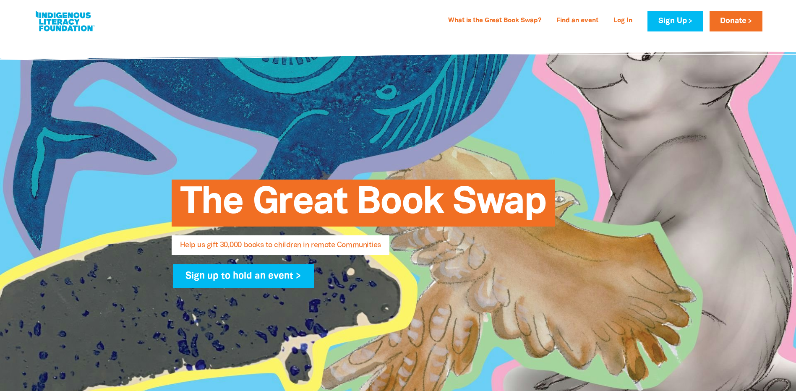
select select "AU"
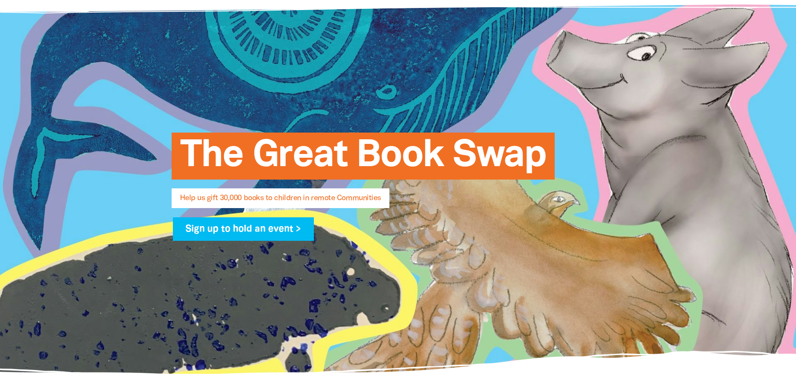
type input "Myli"
type input "My Community Library"
type input "[PERSON_NAME][EMAIL_ADDRESS][PERSON_NAME][DOMAIN_NAME]"
type input "[STREET_ADDRESS][PERSON_NAME]"
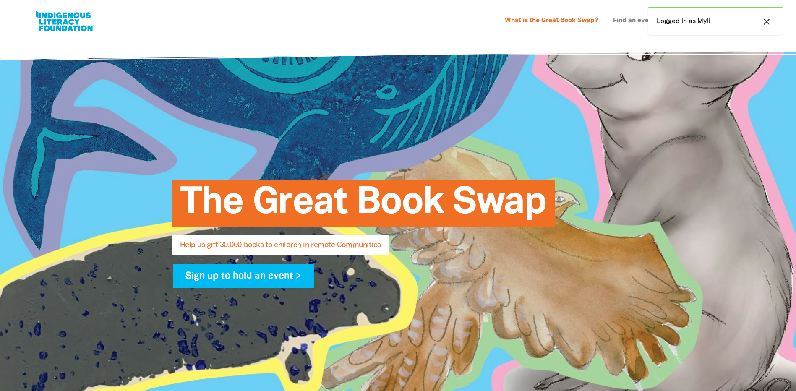
click at [625, 21] on link "Find an event" at bounding box center [634, 20] width 52 height 13
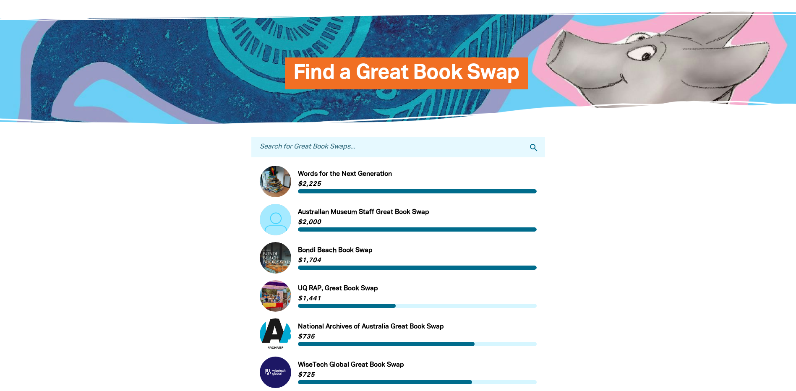
scroll to position [42, 0]
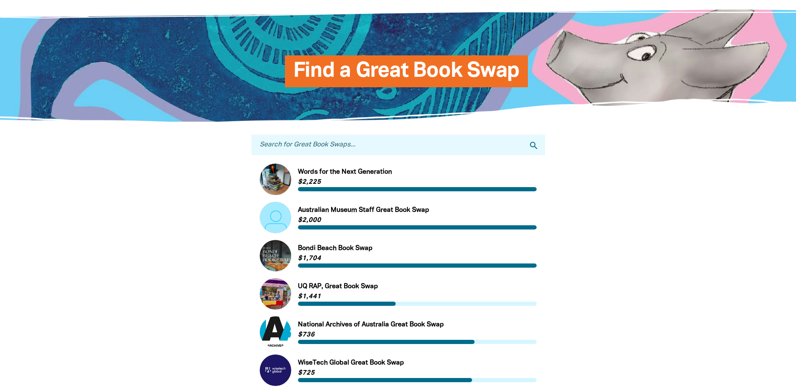
click at [361, 143] on input "Search for Great Book Swaps..." at bounding box center [398, 145] width 294 height 21
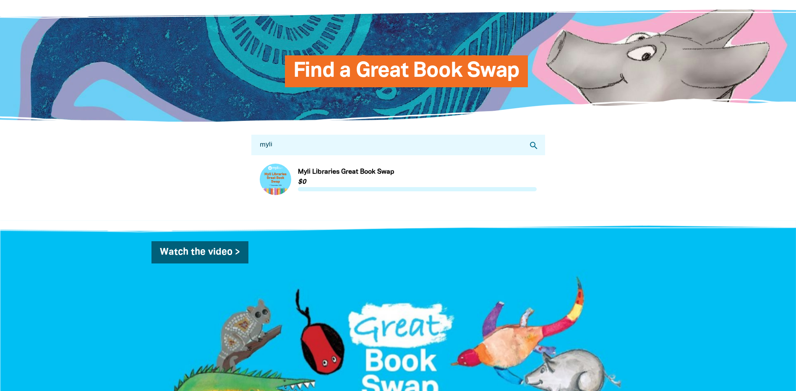
type input "myli"
click at [349, 178] on link "Link to Myli Libraries Great Book Swap" at bounding box center [398, 179] width 277 height 31
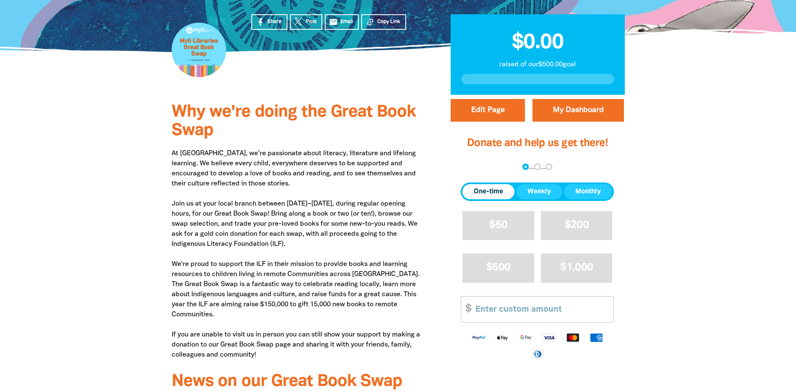
scroll to position [168, 0]
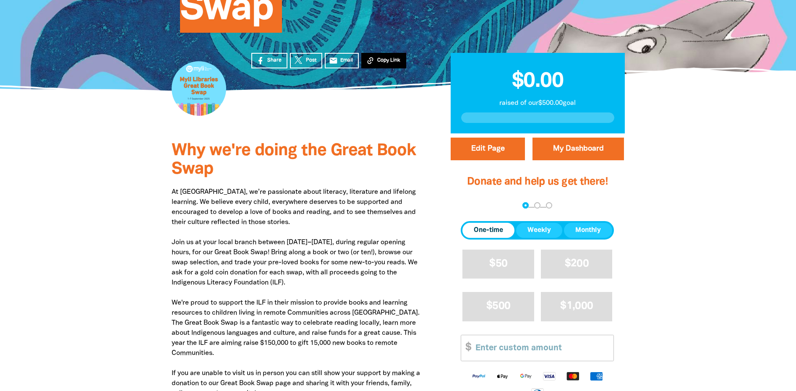
click at [383, 60] on span "Copy Link" at bounding box center [388, 61] width 23 height 8
